Goal: Information Seeking & Learning: Learn about a topic

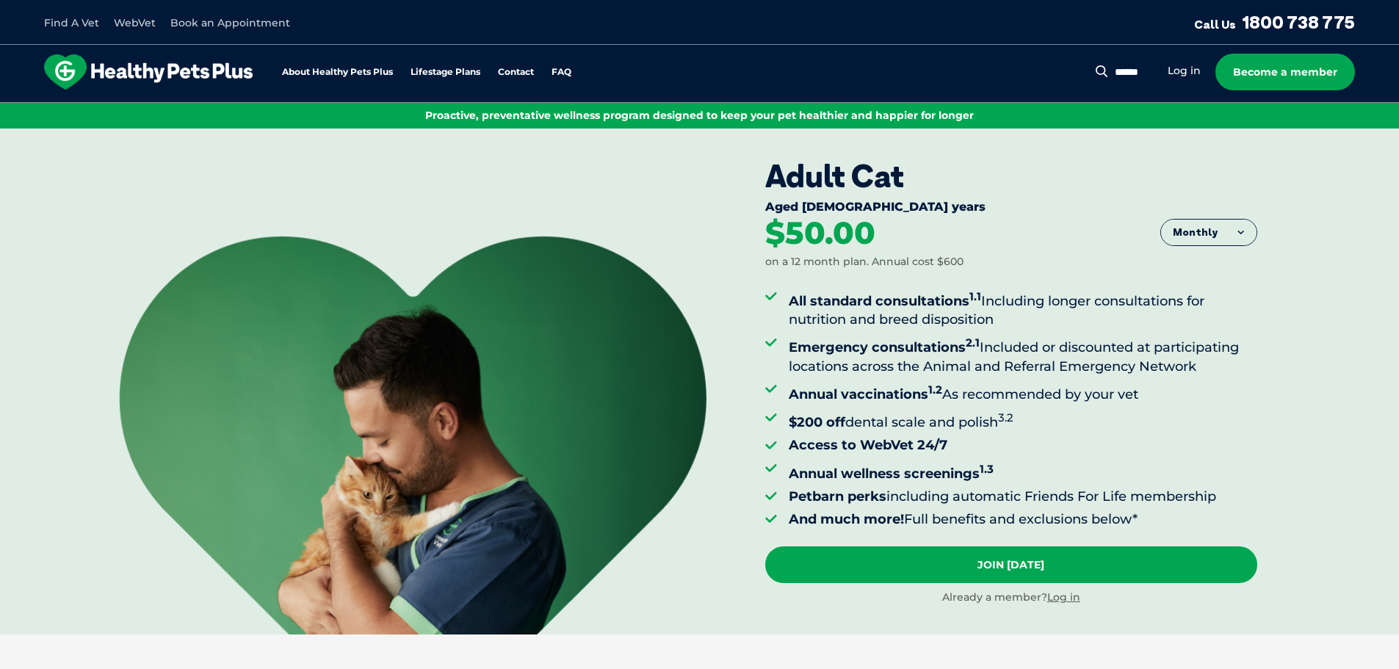
click at [1127, 62] on div "Search for: Search Log in Become a member" at bounding box center [1233, 72] width 244 height 37
click at [1124, 70] on input "Search for:" at bounding box center [1100, 72] width 106 height 15
type input "********"
click at [1028, 64] on button "Search" at bounding box center [1037, 71] width 18 height 15
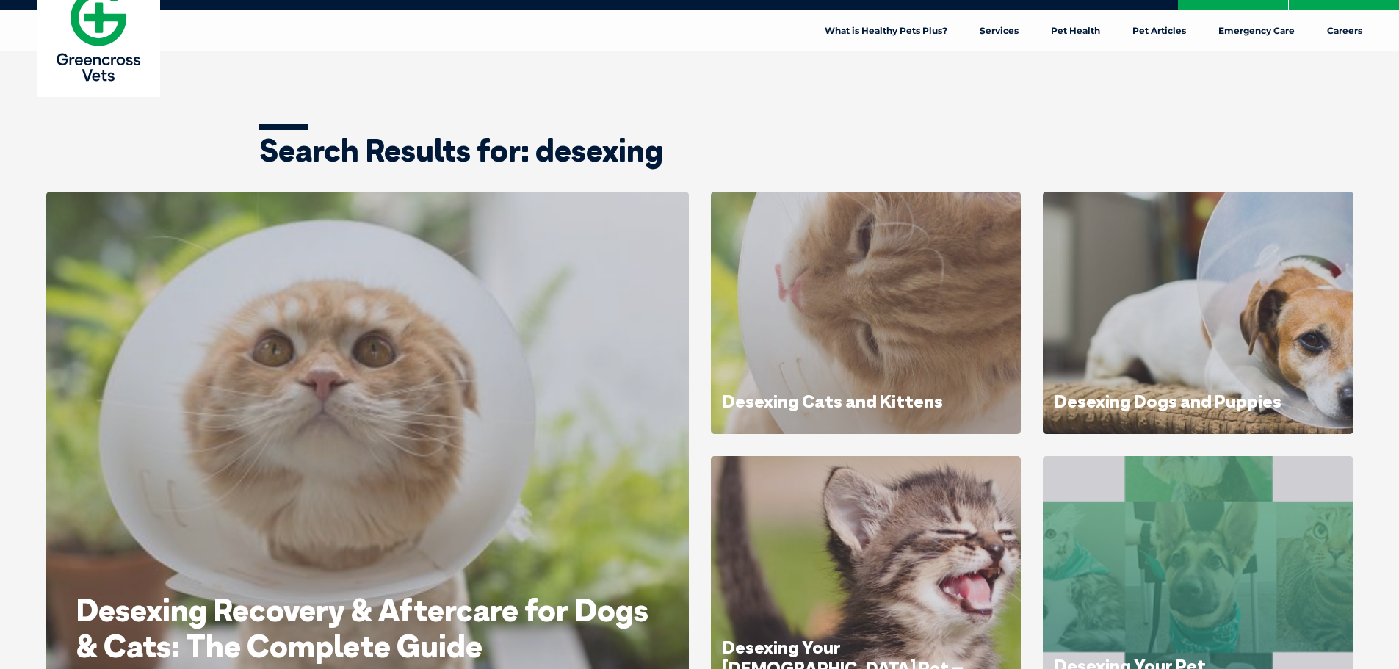
scroll to position [73, 0]
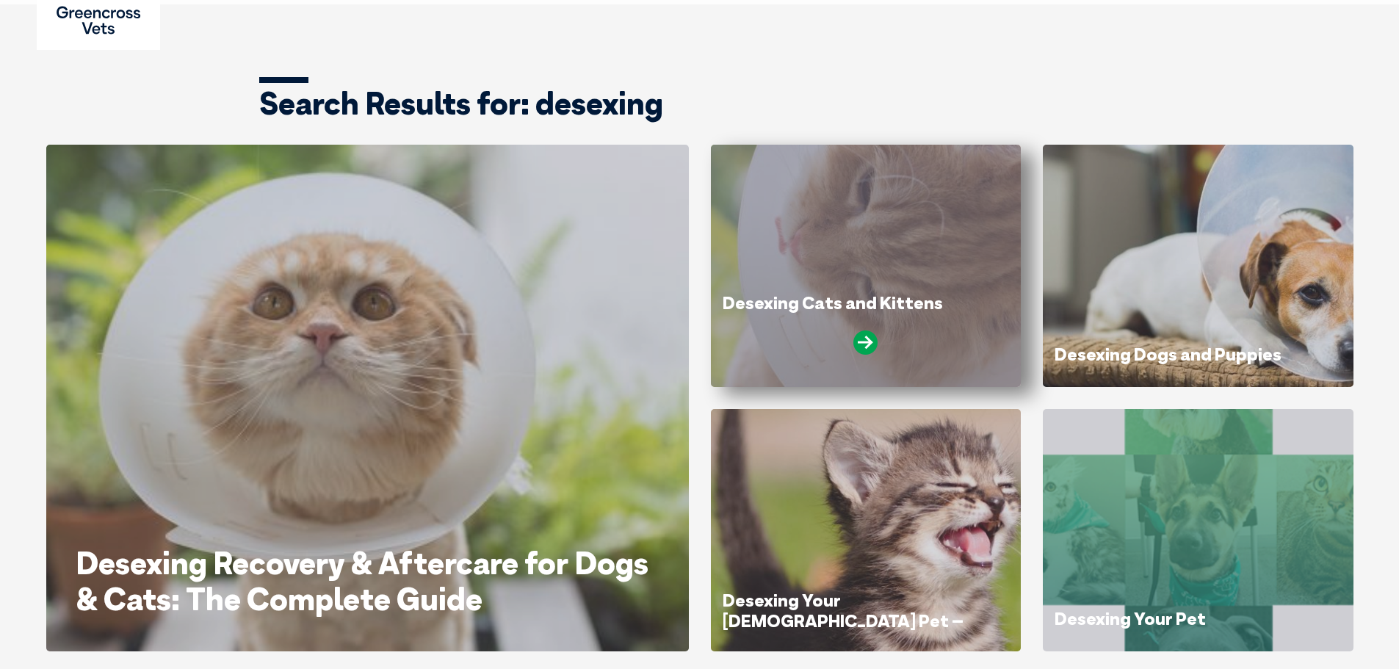
drag, startPoint x: 957, startPoint y: 307, endPoint x: 979, endPoint y: 307, distance: 22.0
click at [957, 306] on h1 "Desexing Cats and Kittens" at bounding box center [866, 304] width 287 height 23
click at [863, 342] on icon at bounding box center [865, 343] width 24 height 24
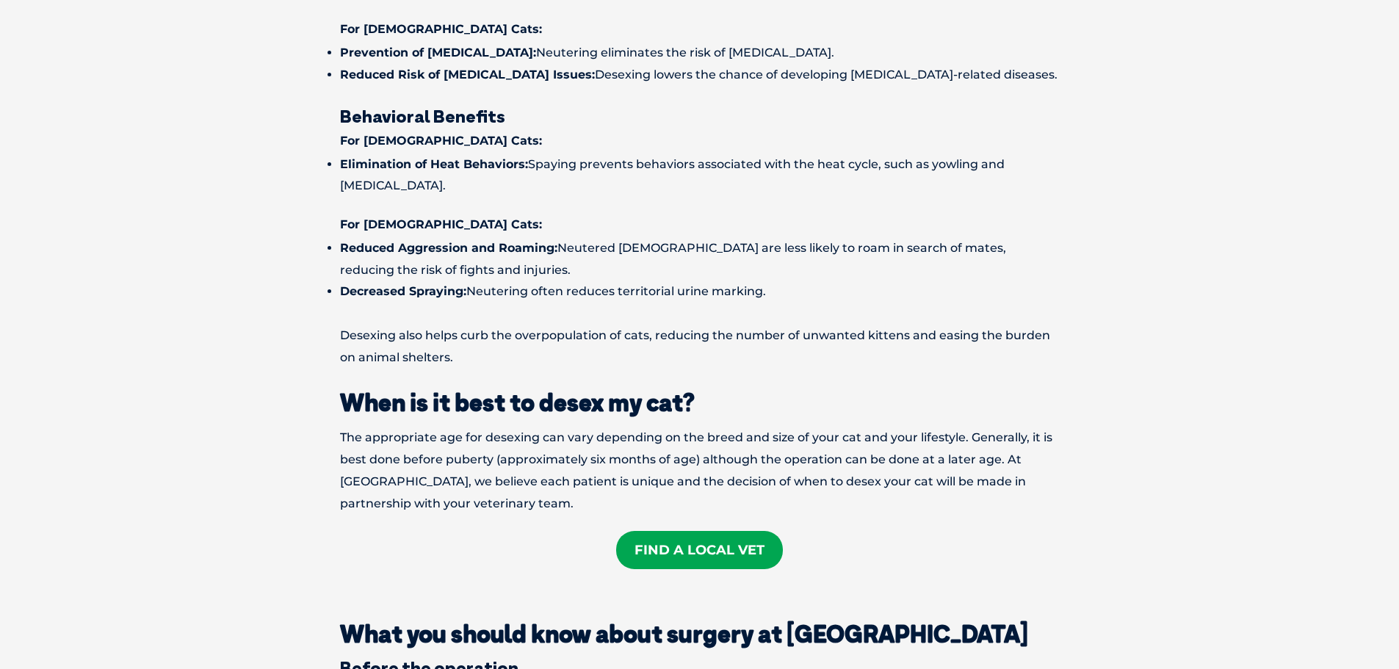
scroll to position [1102, 0]
click at [742, 532] on link "Find A Local Vet" at bounding box center [699, 551] width 167 height 38
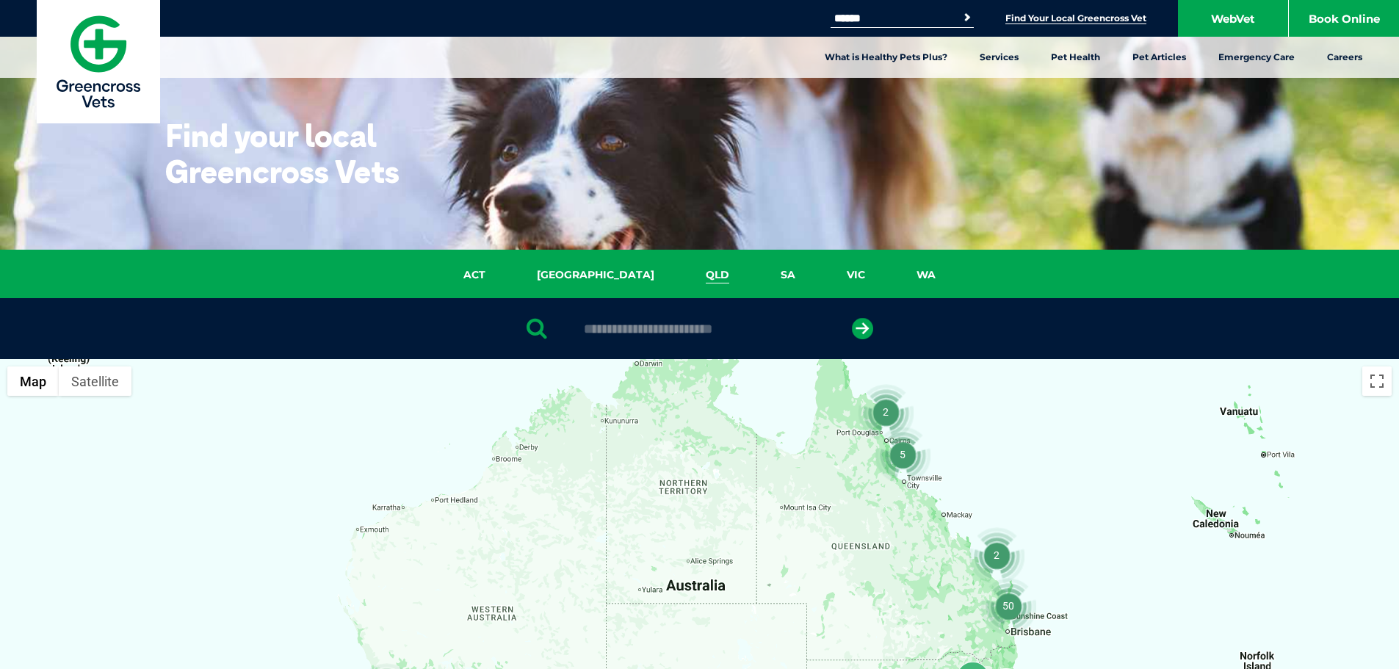
click at [680, 283] on link "QLD" at bounding box center [717, 275] width 75 height 17
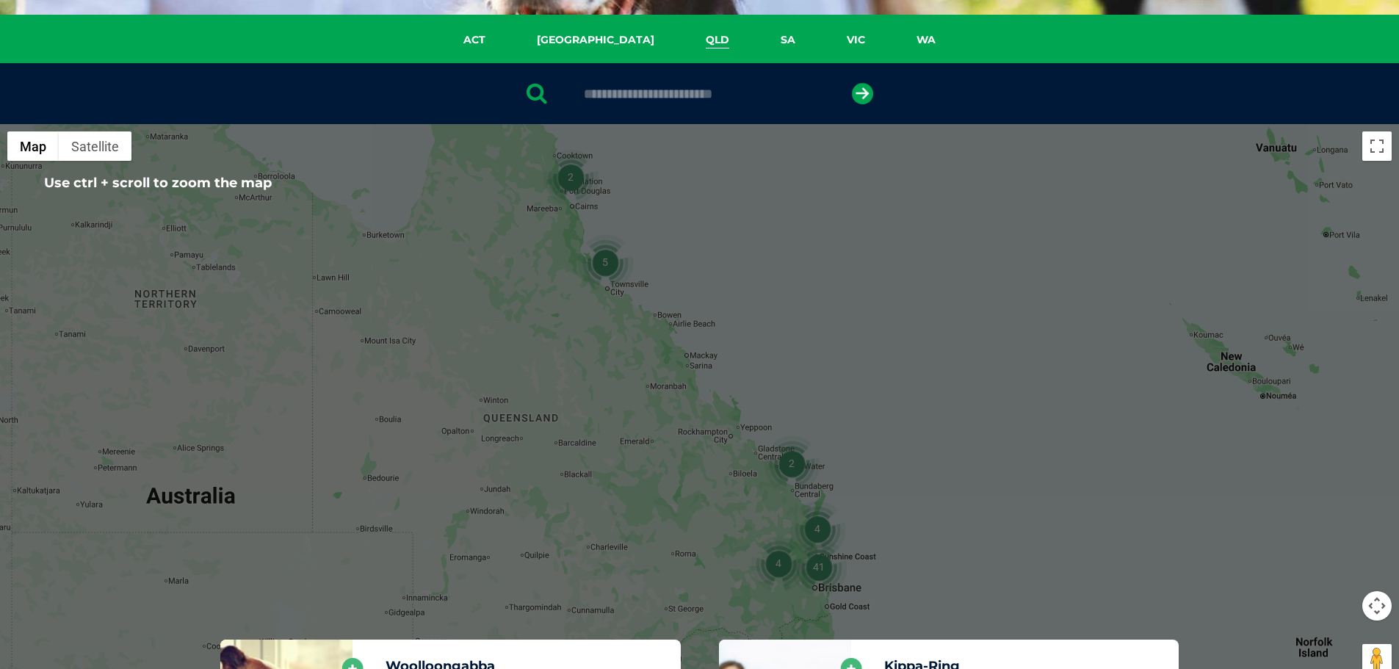
scroll to position [337, 0]
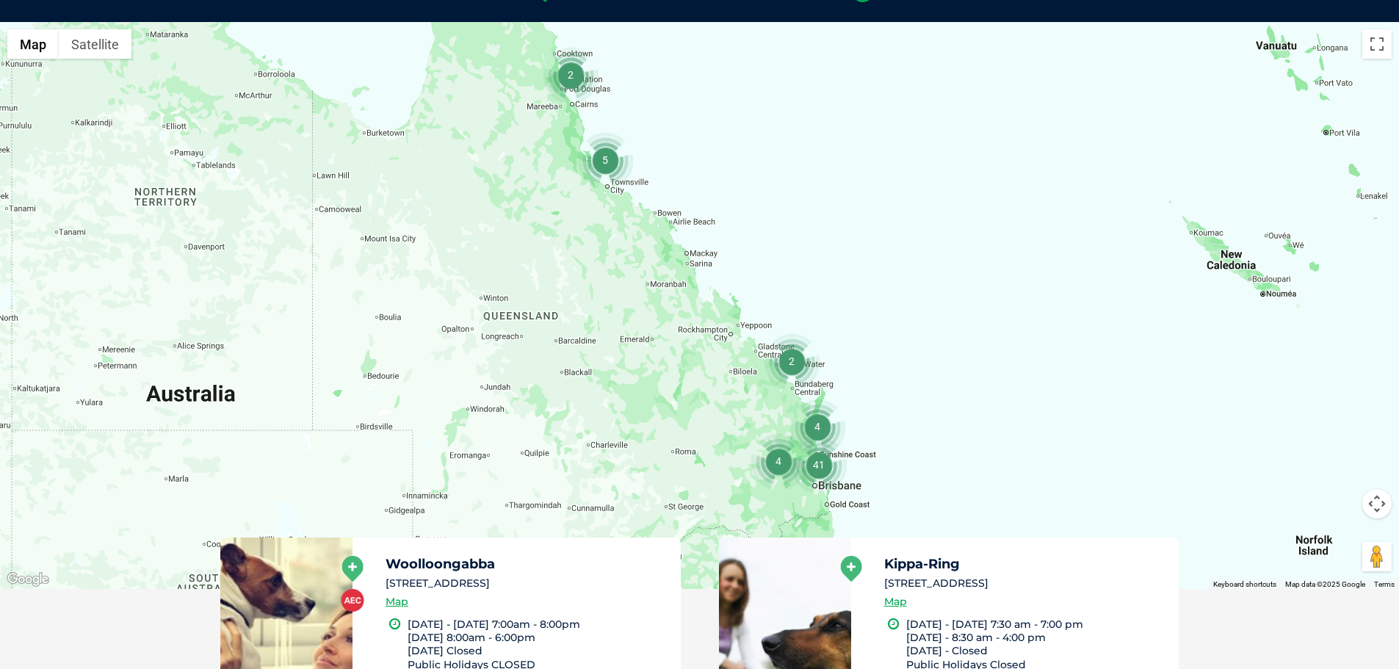
click at [1373, 501] on button "Map camera controls" at bounding box center [1376, 503] width 29 height 29
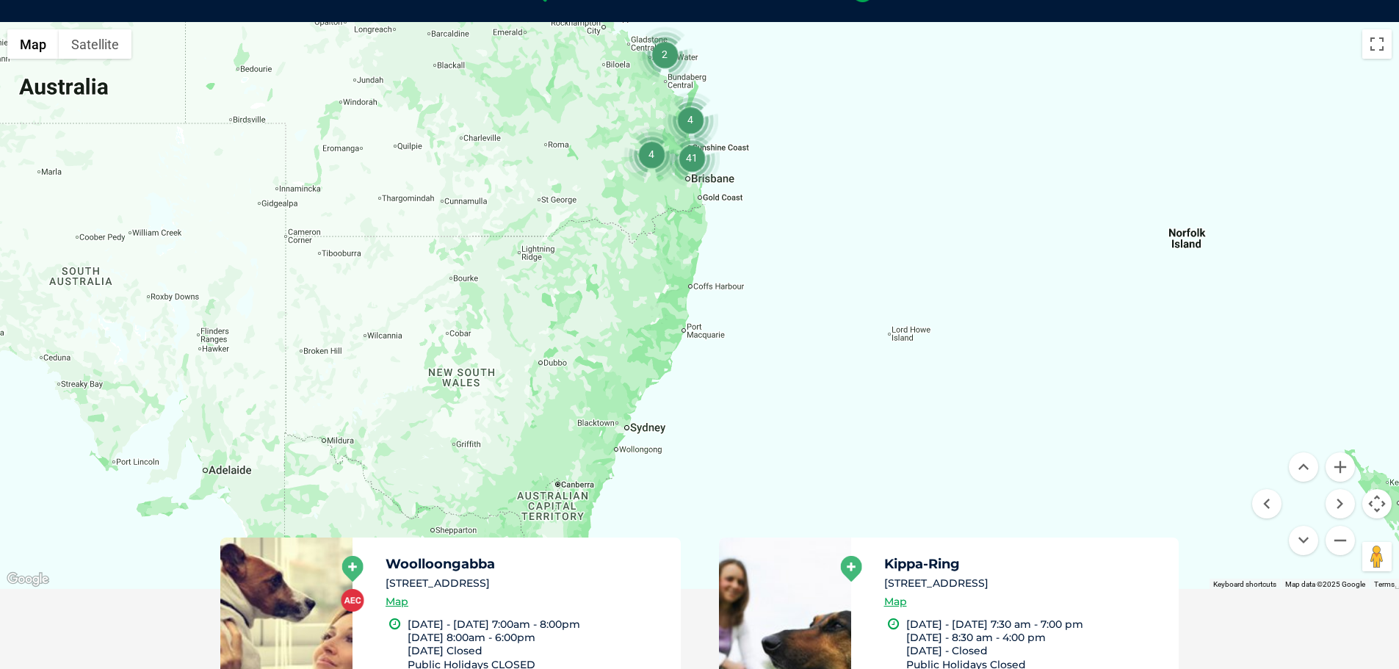
drag, startPoint x: 851, startPoint y: 475, endPoint x: 724, endPoint y: 165, distance: 335.0
click at [724, 165] on div at bounding box center [699, 305] width 1399 height 567
click at [693, 164] on img "41" at bounding box center [692, 158] width 56 height 56
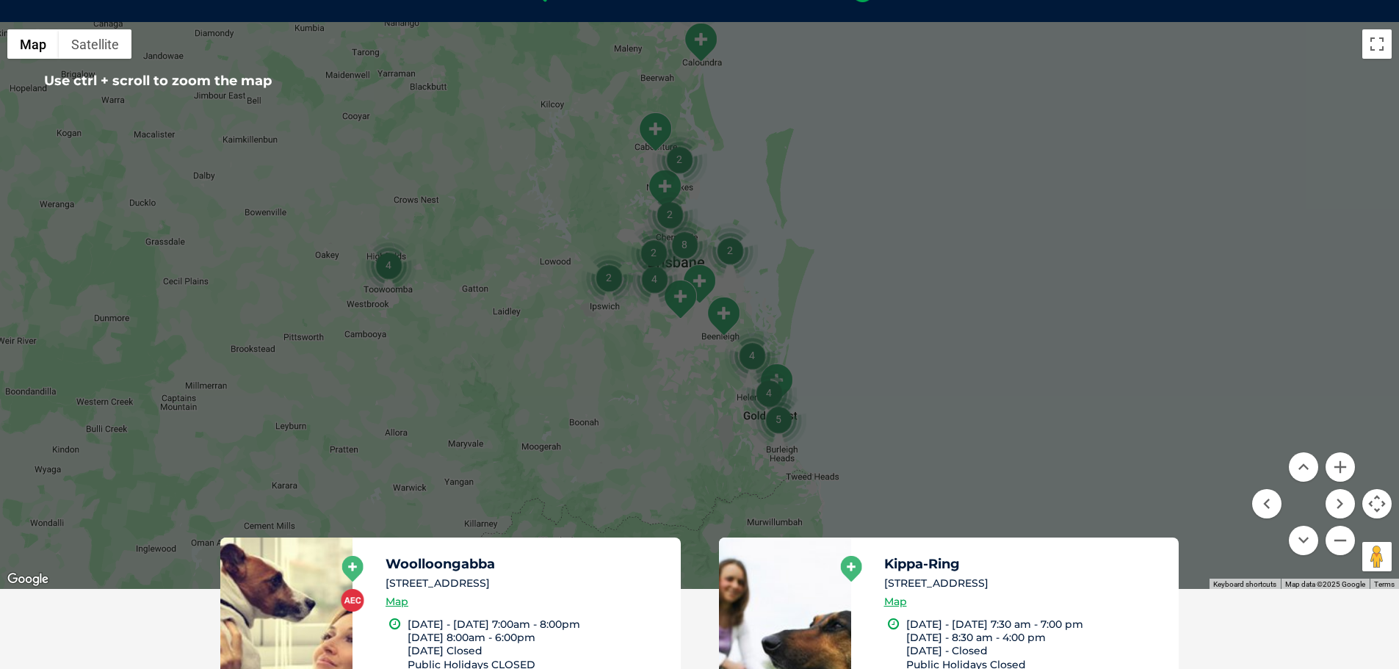
scroll to position [484, 0]
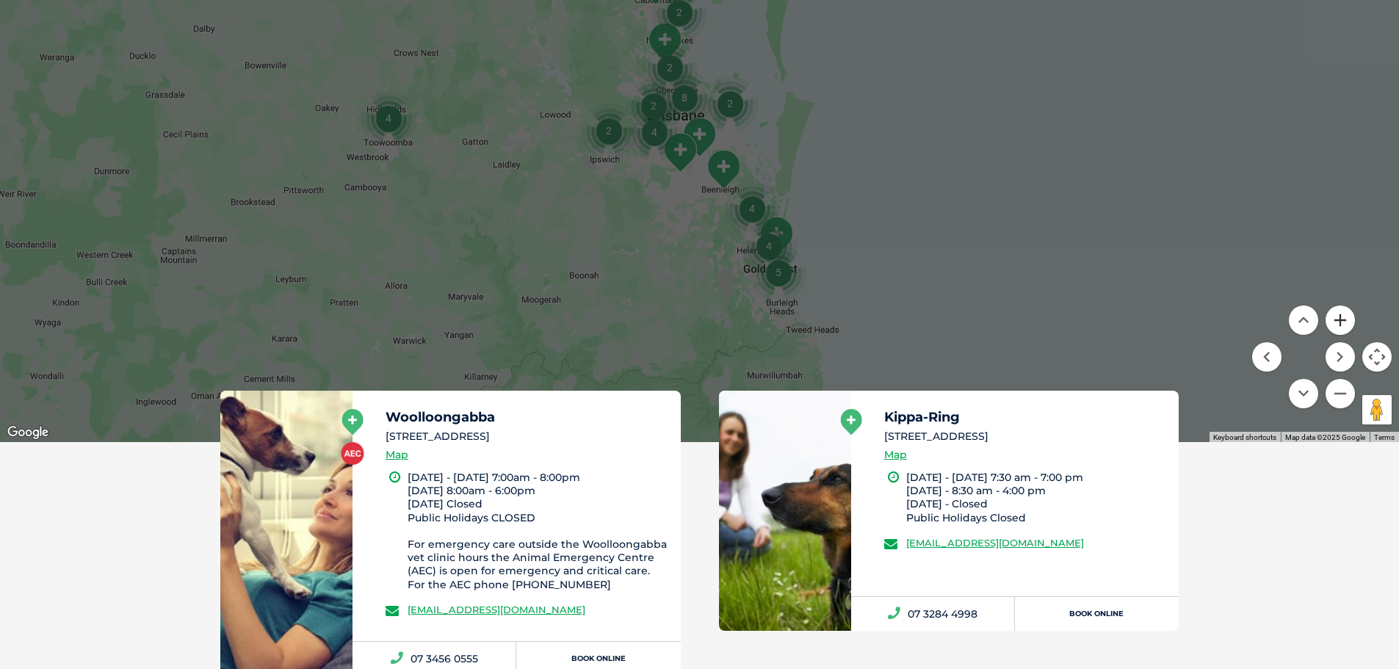
click at [1337, 321] on button "Zoom in" at bounding box center [1340, 320] width 29 height 29
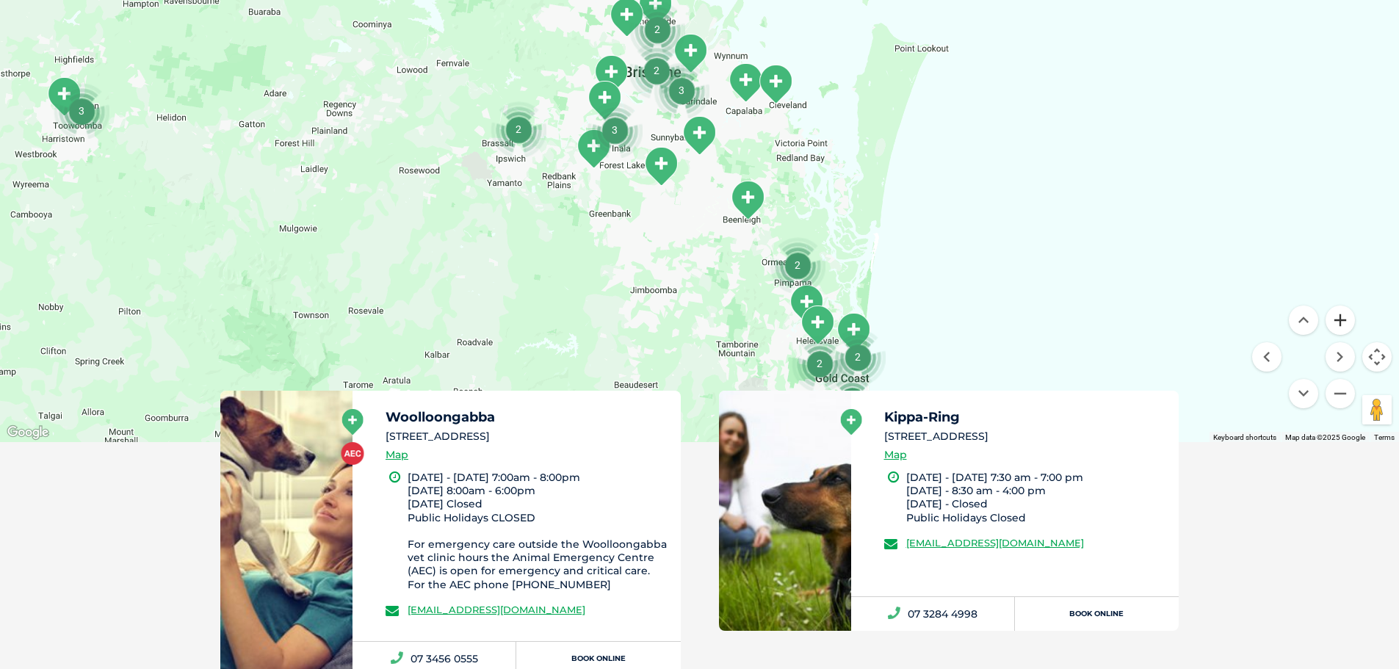
click at [1337, 321] on button "Zoom in" at bounding box center [1340, 320] width 29 height 29
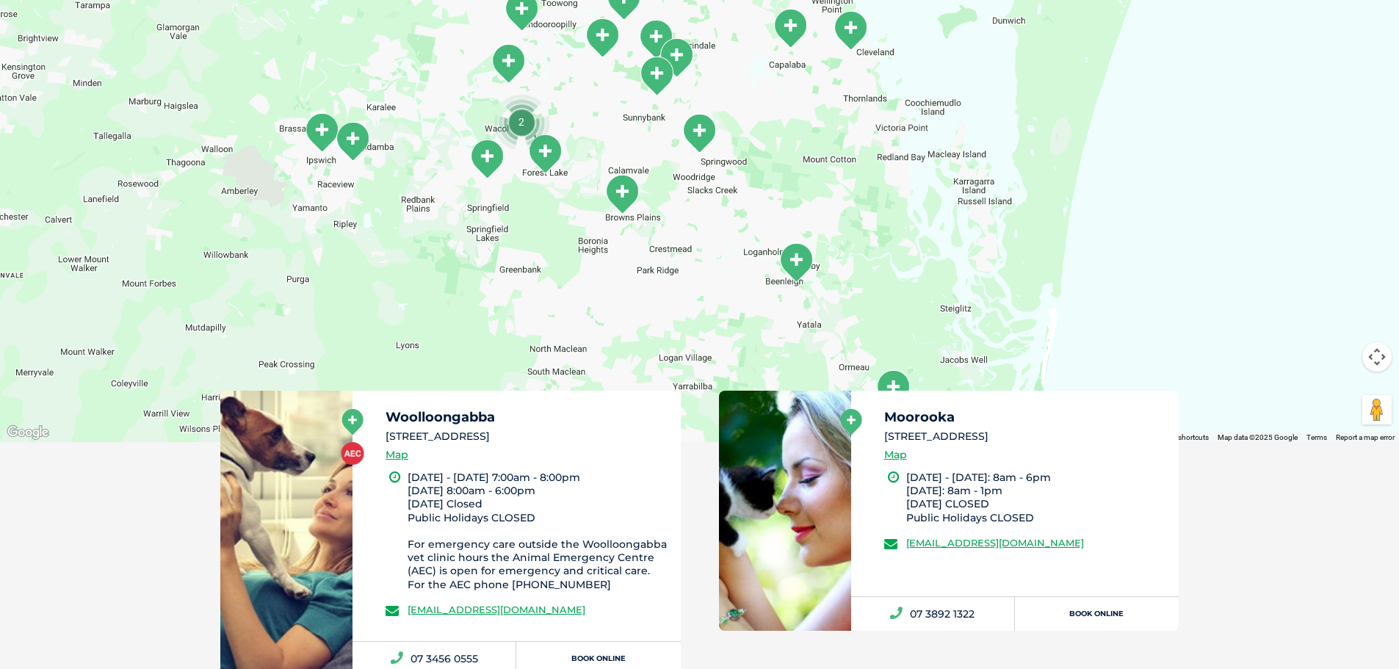
click at [801, 263] on img "Beenleigh" at bounding box center [796, 262] width 37 height 40
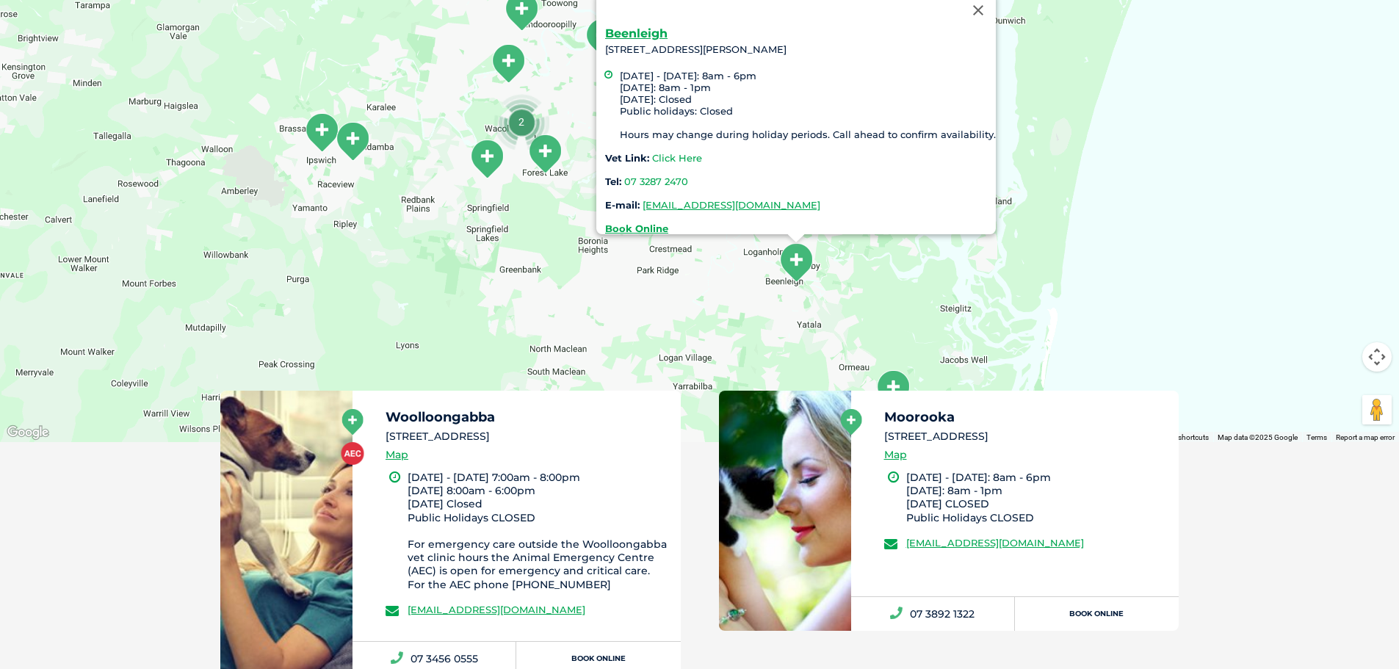
click at [677, 152] on link "Click Here" at bounding box center [677, 158] width 50 height 12
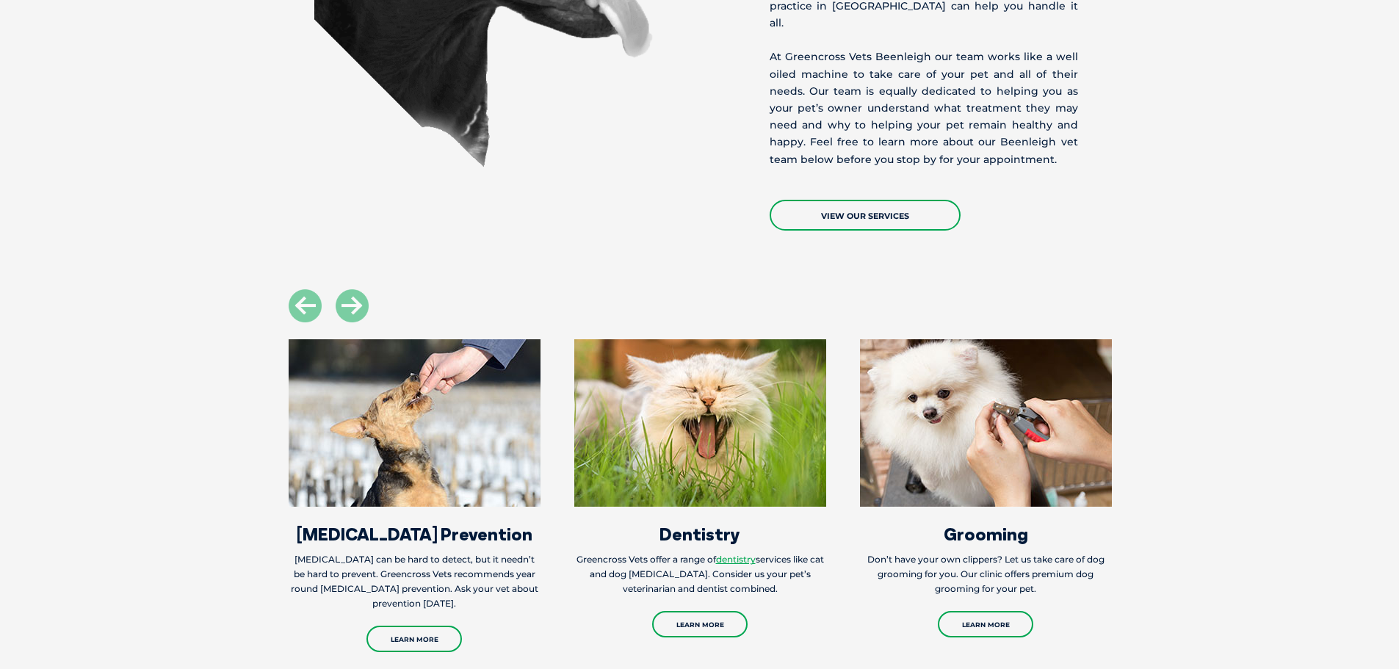
scroll to position [1910, 0]
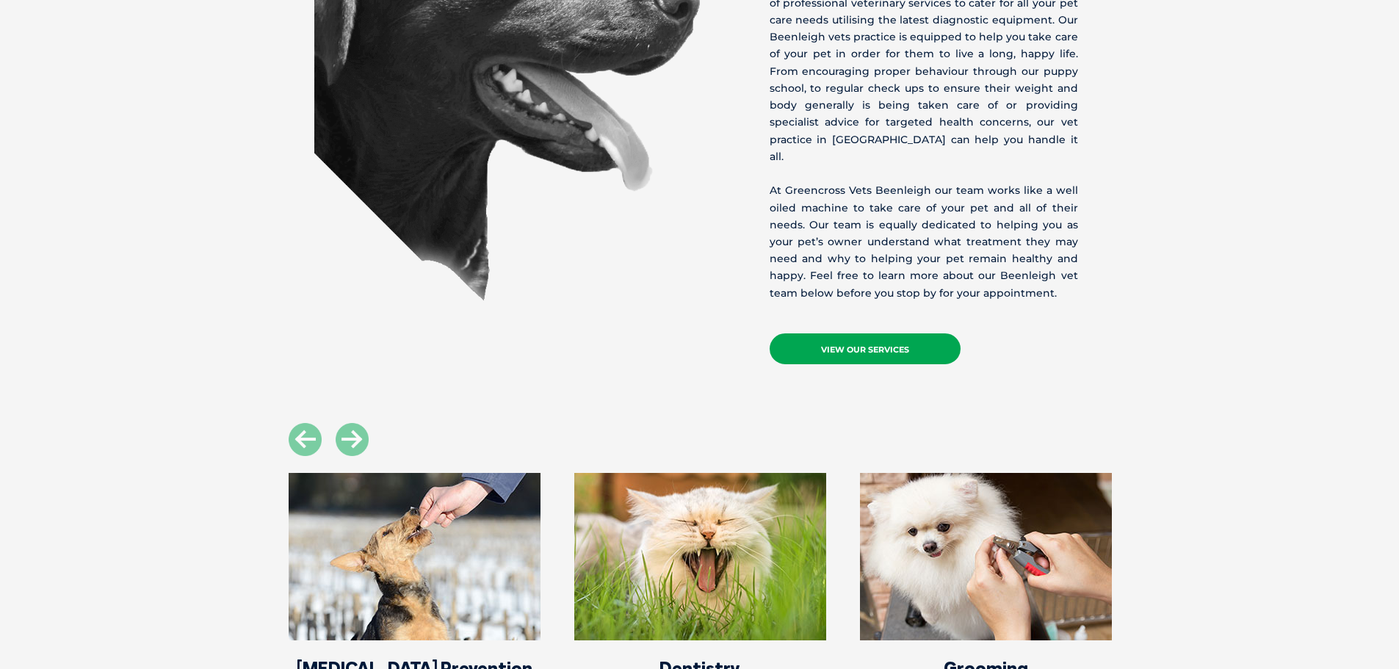
click at [873, 333] on link "View Our Services" at bounding box center [865, 348] width 191 height 31
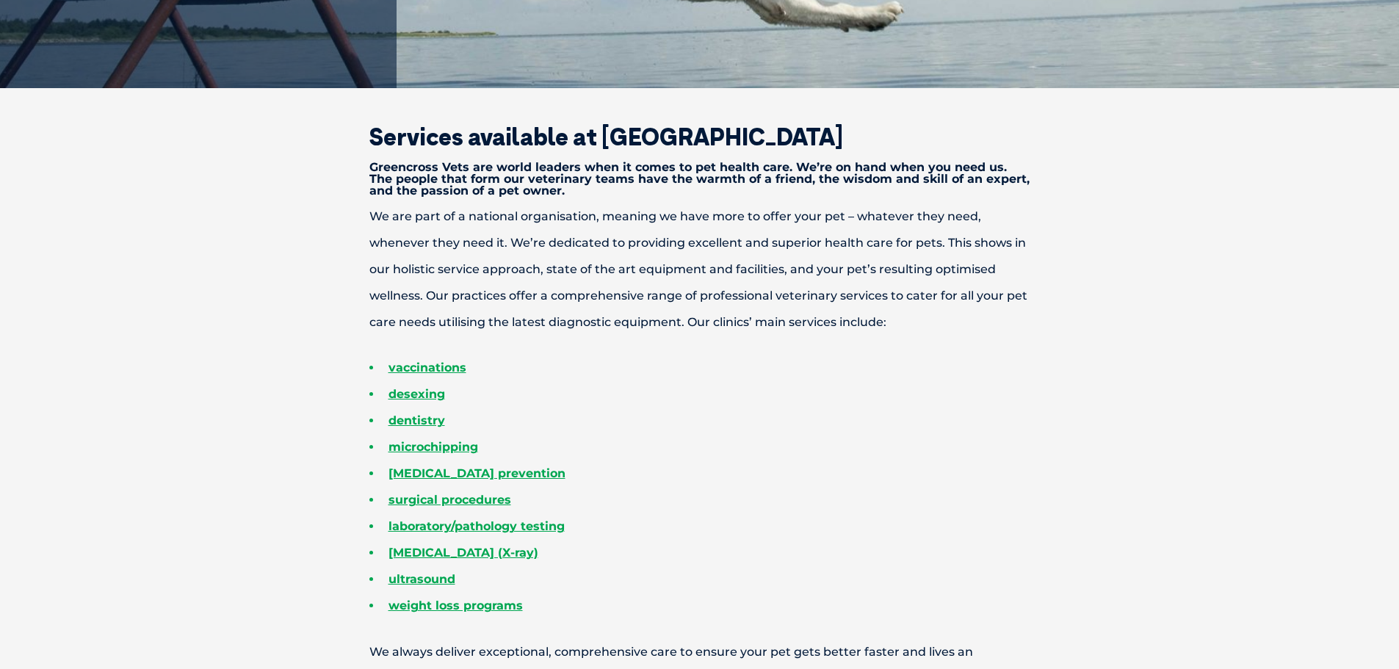
scroll to position [588, 0]
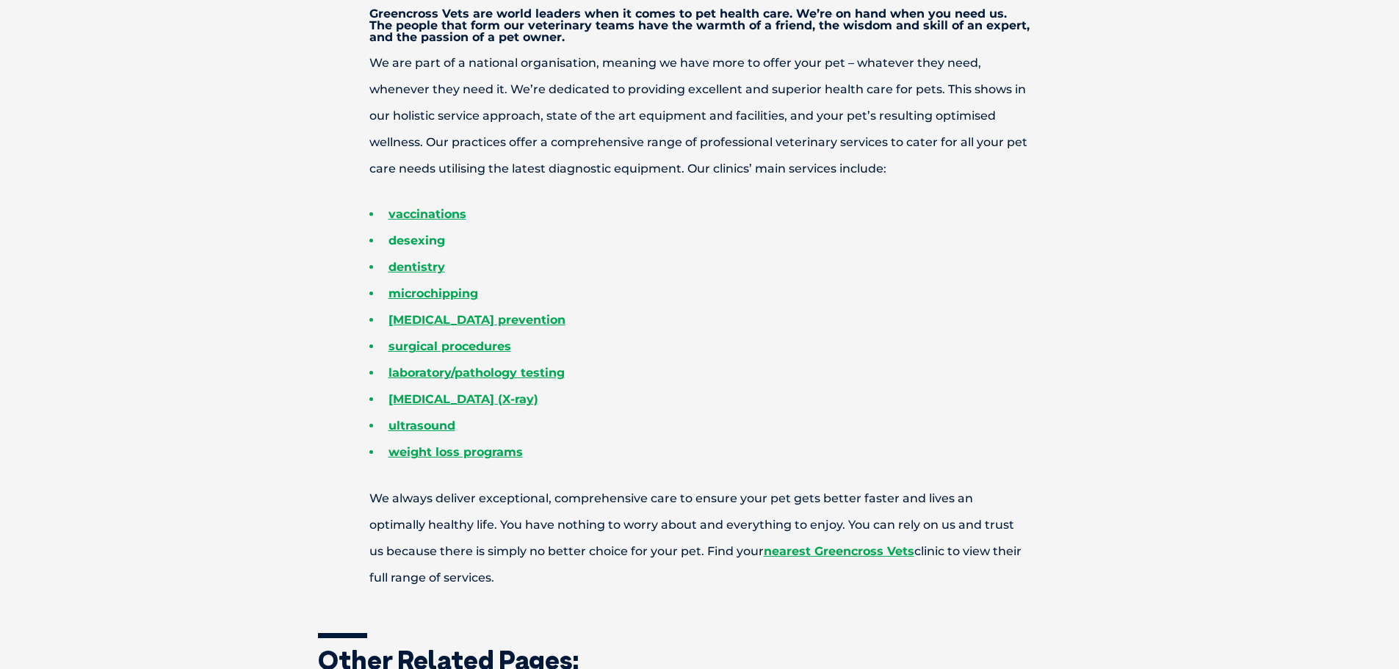
click at [436, 244] on link "desexing" at bounding box center [417, 241] width 57 height 14
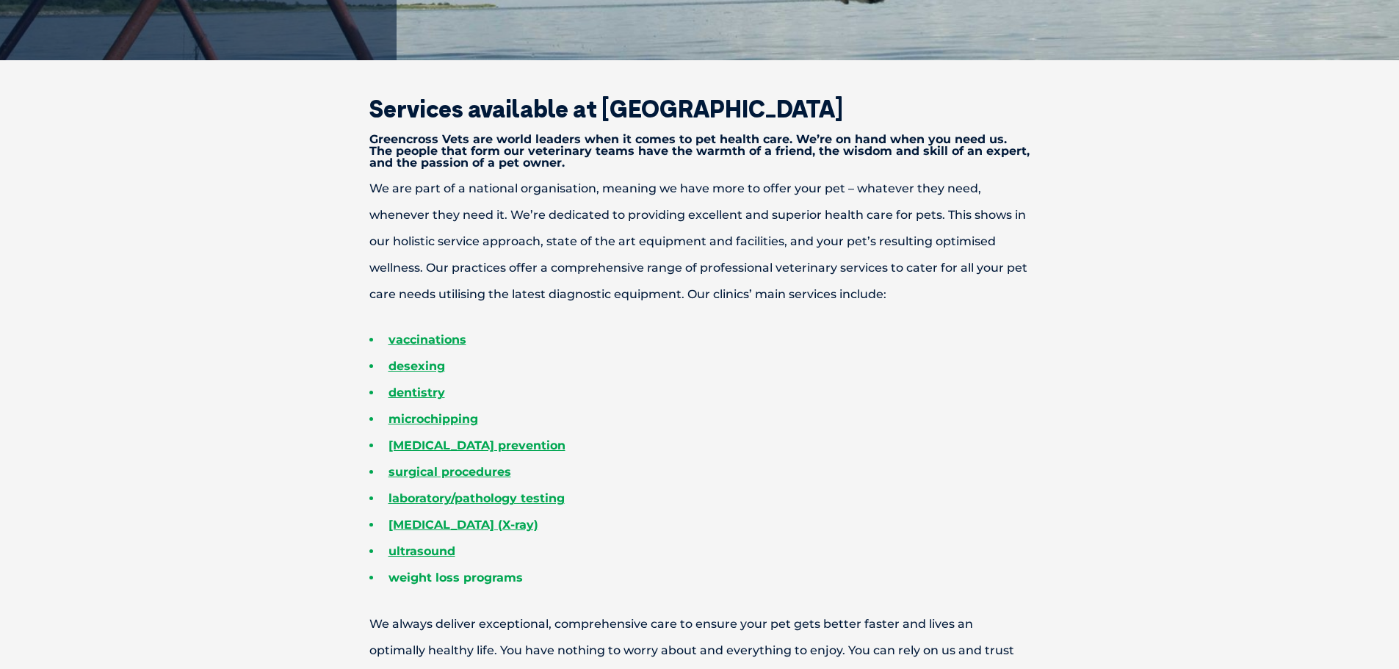
scroll to position [294, 0]
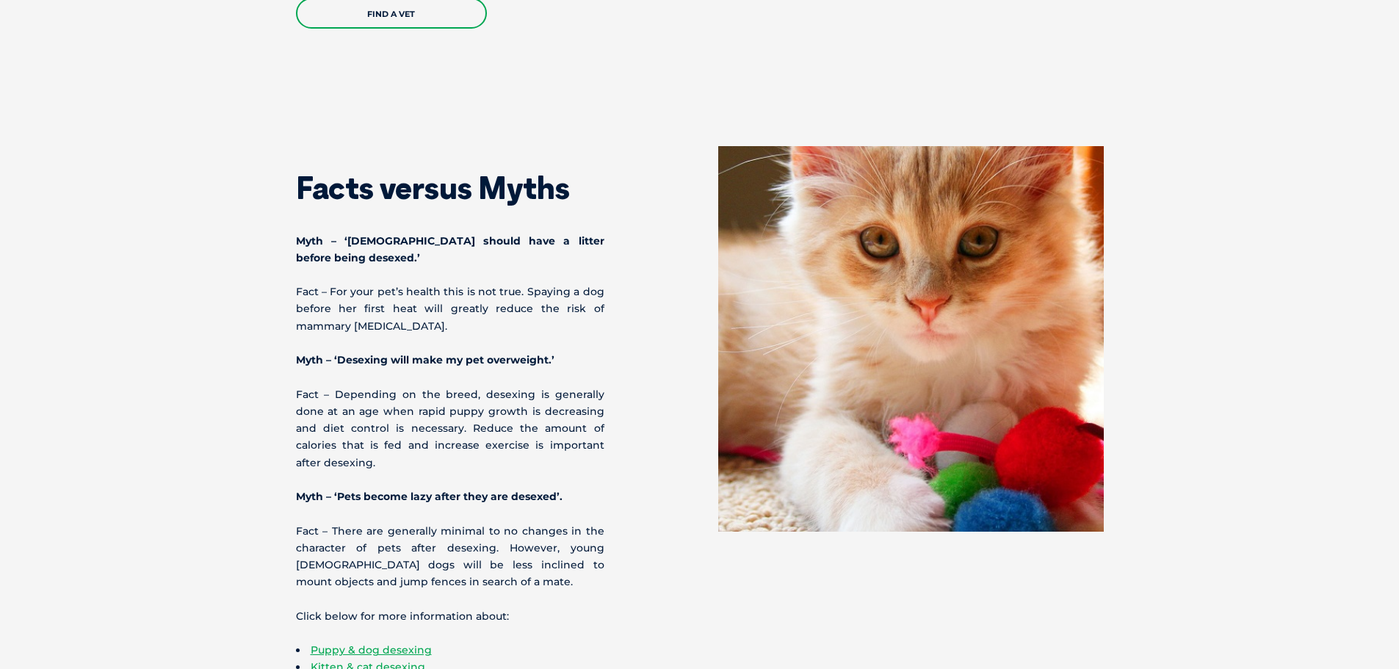
scroll to position [4260, 0]
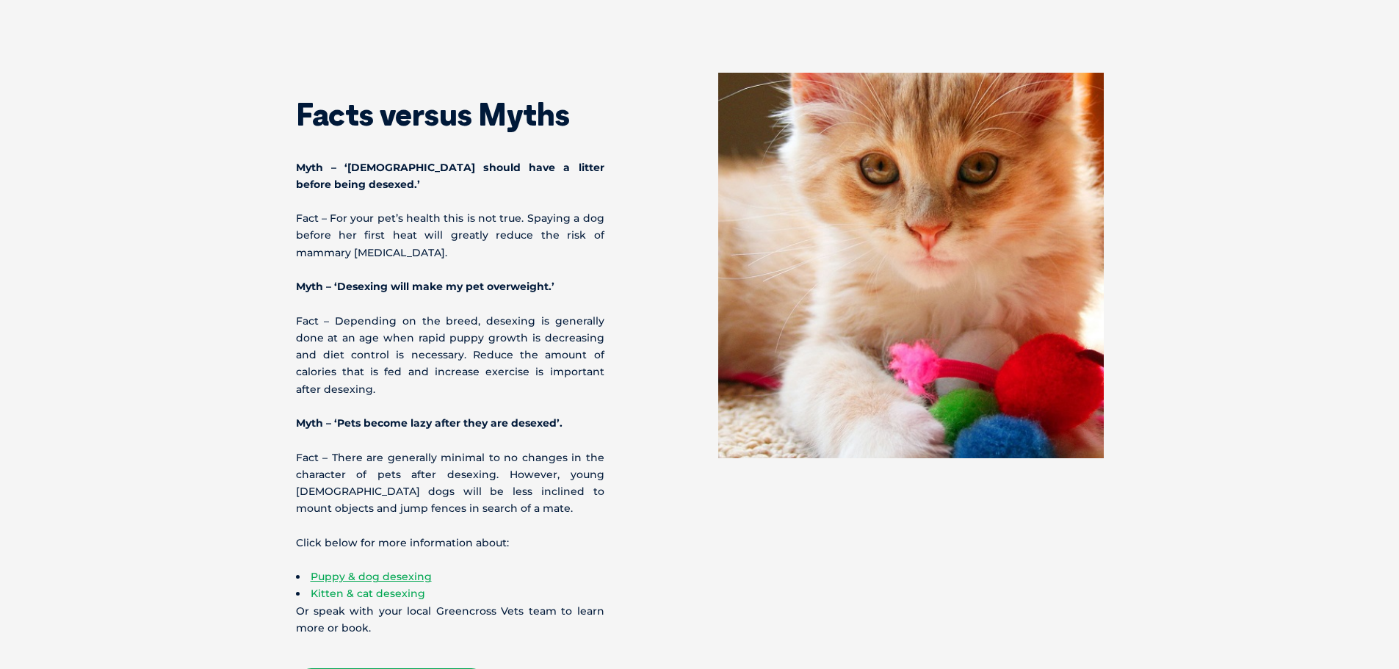
click at [358, 587] on link "Kitten & cat desexing" at bounding box center [368, 593] width 115 height 13
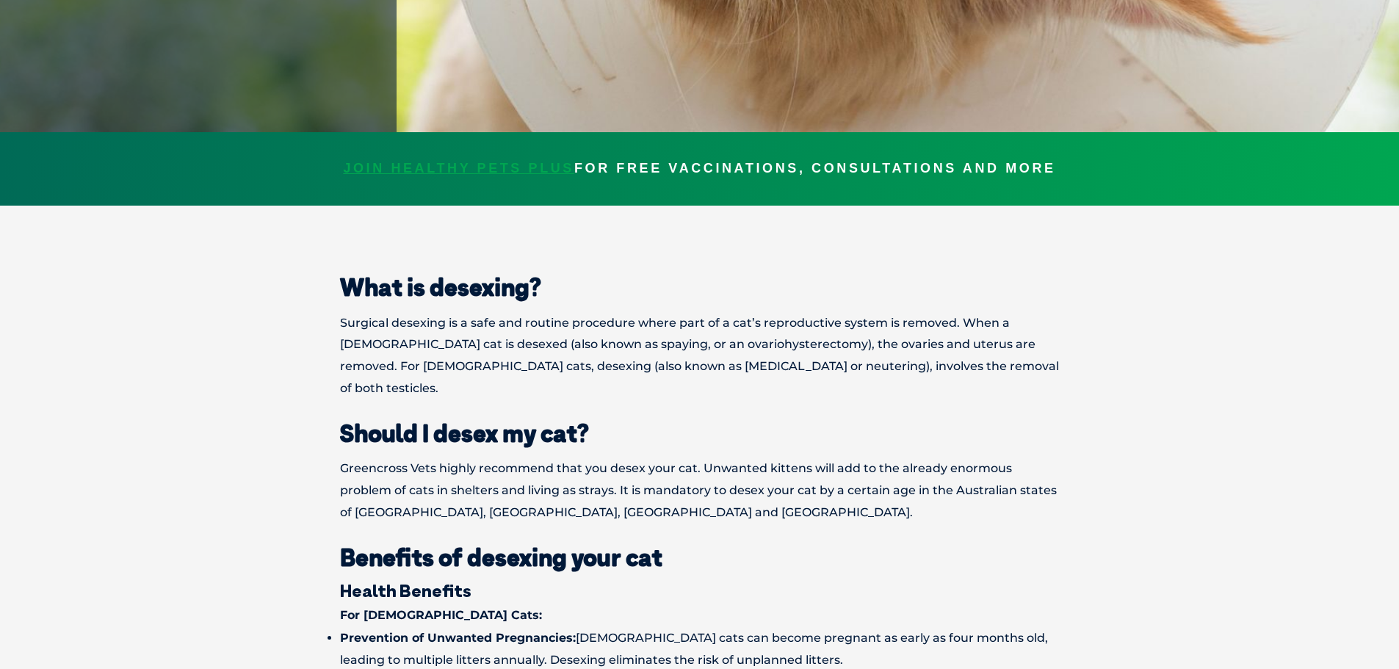
scroll to position [588, 0]
